Goal: Transaction & Acquisition: Purchase product/service

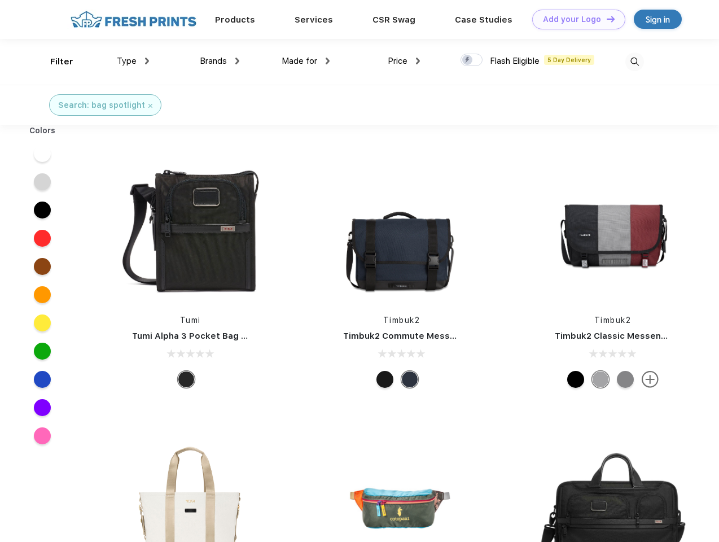
scroll to position [1, 0]
click at [574, 19] on link "Add your Logo Design Tool" at bounding box center [578, 20] width 93 height 20
click at [0, 0] on div "Design Tool" at bounding box center [0, 0] width 0 height 0
click at [605, 19] on link "Add your Logo Design Tool" at bounding box center [578, 20] width 93 height 20
click at [54, 61] on div "Filter" at bounding box center [61, 61] width 23 height 13
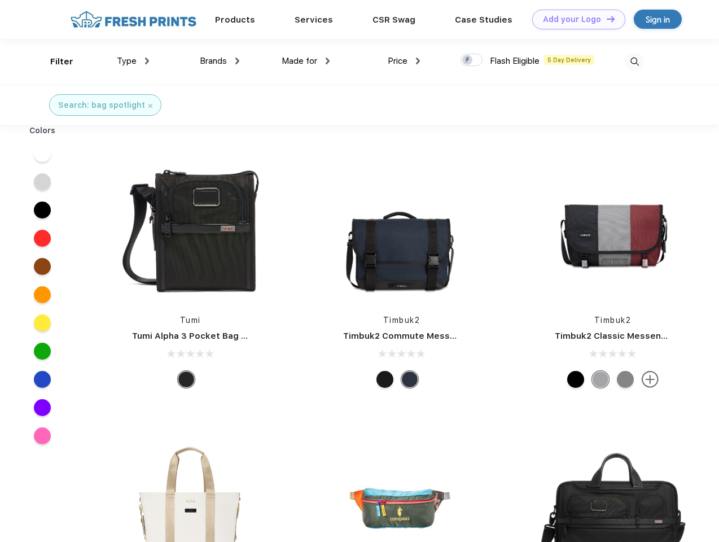
click at [133, 61] on span "Type" at bounding box center [127, 61] width 20 height 10
click at [219, 61] on span "Brands" at bounding box center [213, 61] width 27 height 10
click at [306, 61] on span "Made for" at bounding box center [300, 61] width 36 height 10
click at [404, 61] on span "Price" at bounding box center [398, 61] width 20 height 10
click at [472, 60] on div at bounding box center [471, 60] width 22 height 12
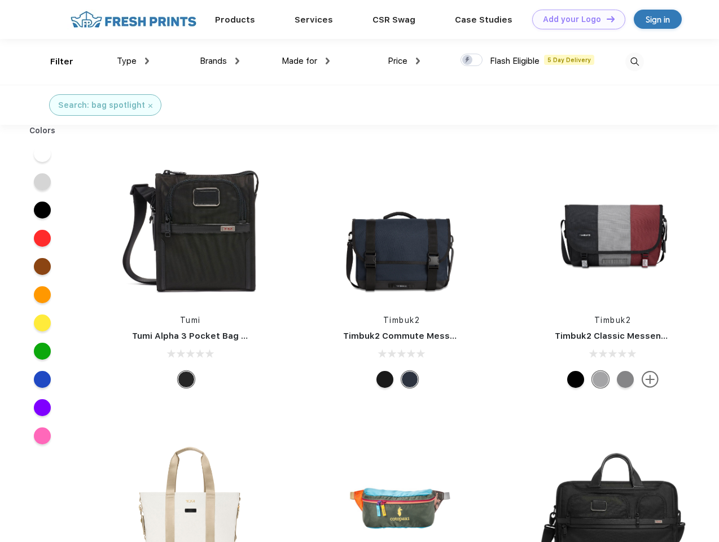
click at [468, 60] on input "checkbox" at bounding box center [463, 56] width 7 height 7
click at [634, 61] on img at bounding box center [634, 61] width 19 height 19
